Goal: Task Accomplishment & Management: Complete application form

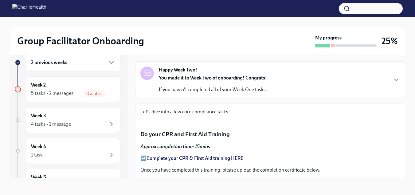
scroll to position [17, 0]
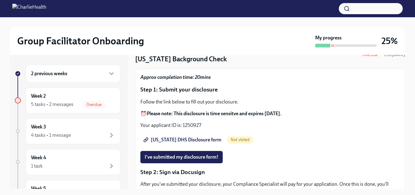
scroll to position [32, 0]
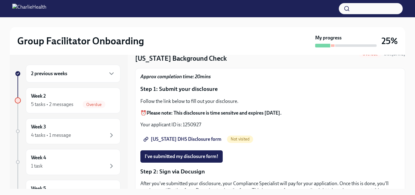
click at [188, 140] on span "[US_STATE] DHS Disclosure form" at bounding box center [183, 139] width 77 height 6
drag, startPoint x: 202, startPoint y: 124, endPoint x: 183, endPoint y: 124, distance: 18.4
click at [183, 124] on p "Your applicant ID is: 1250927" at bounding box center [270, 124] width 260 height 7
copy p "1250927"
click at [200, 154] on span "I've submitted my disclosure form!" at bounding box center [182, 156] width 74 height 6
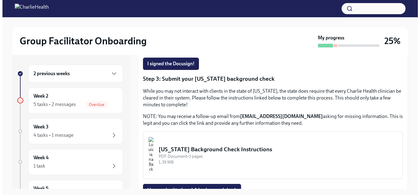
scroll to position [207, 0]
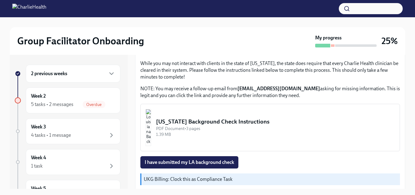
click at [252, 128] on div "PDF Document • 3 pages" at bounding box center [275, 128] width 239 height 6
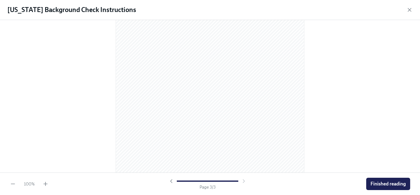
scroll to position [600, 0]
